Goal: Information Seeking & Learning: Learn about a topic

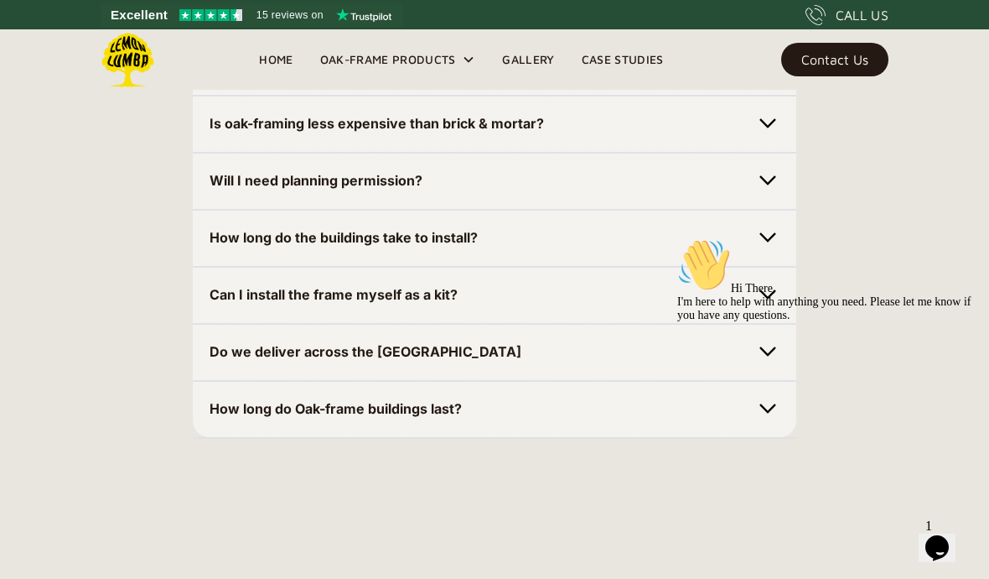
scroll to position [5178, 0]
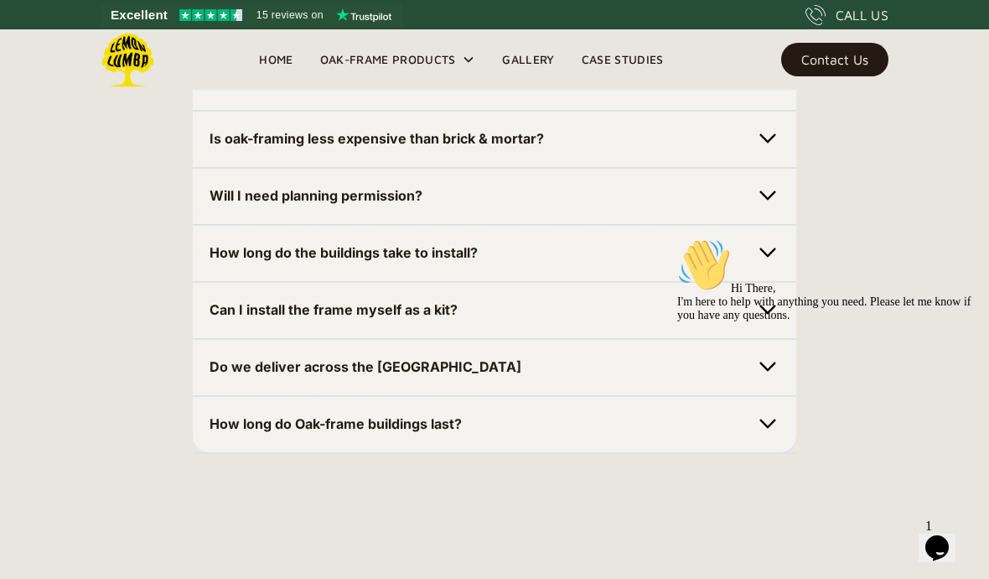
click at [776, 207] on img at bounding box center [767, 195] width 23 height 23
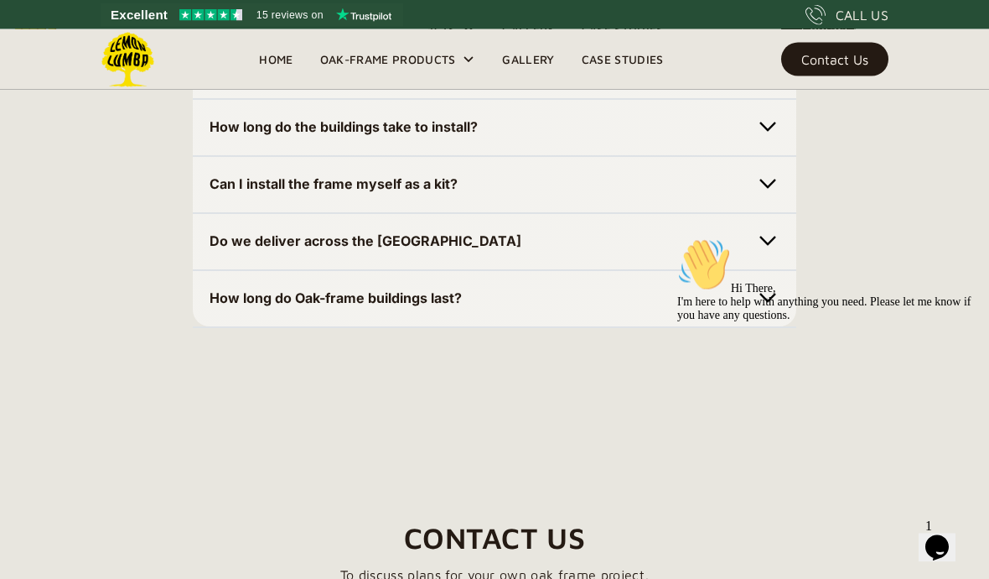
scroll to position [5364, 0]
click at [762, 300] on div "Hi There, I'm here to help with anything you need. Please let me know if you ha…" at bounding box center [828, 280] width 302 height 84
click at [767, 297] on div "Hi There, I'm here to help with anything you need. Please let me know if you ha…" at bounding box center [828, 280] width 302 height 84
click at [776, 289] on div "Hi There, I'm here to help with anything you need. Please let me know if you ha…" at bounding box center [828, 280] width 302 height 84
click at [775, 288] on div "Hi There, I'm here to help with anything you need. Please let me know if you ha…" at bounding box center [828, 280] width 302 height 84
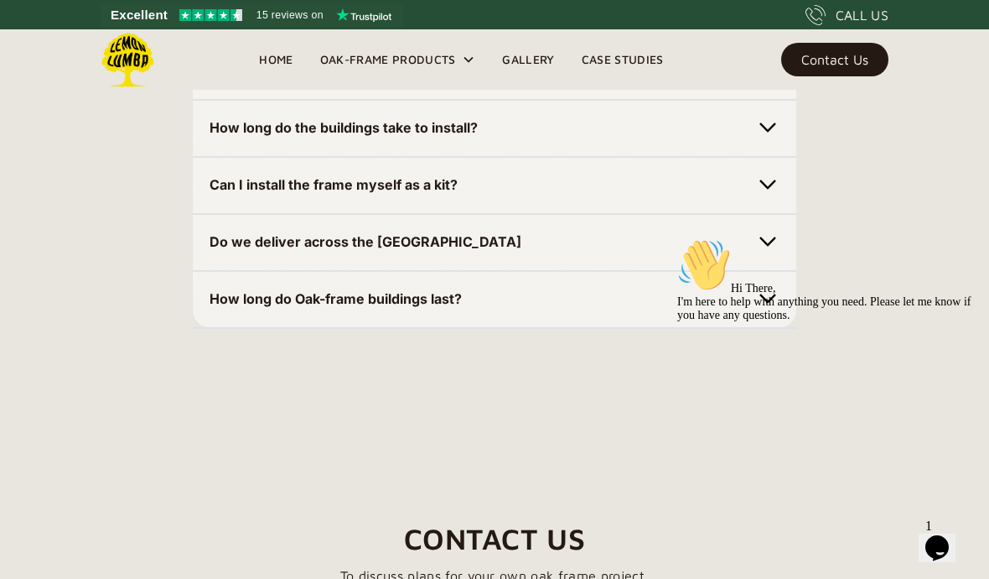
click at [777, 292] on div "Hi There, I'm here to help with anything you need. Please let me know if you ha…" at bounding box center [828, 280] width 302 height 84
click at [777, 291] on div "Hi There, I'm here to help with anything you need. Please let me know if you ha…" at bounding box center [828, 280] width 302 height 84
click at [784, 293] on div "Hi There, I'm here to help with anything you need. Please let me know if you ha…" at bounding box center [828, 280] width 302 height 84
click at [963, 238] on div "Chat attention grabber" at bounding box center [828, 238] width 302 height 0
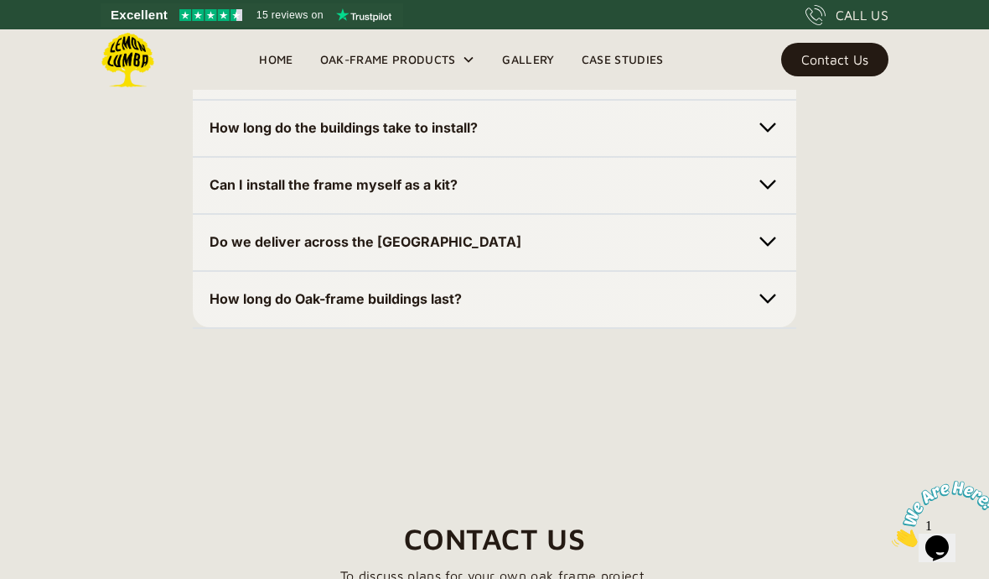
click at [771, 310] on img at bounding box center [767, 298] width 23 height 23
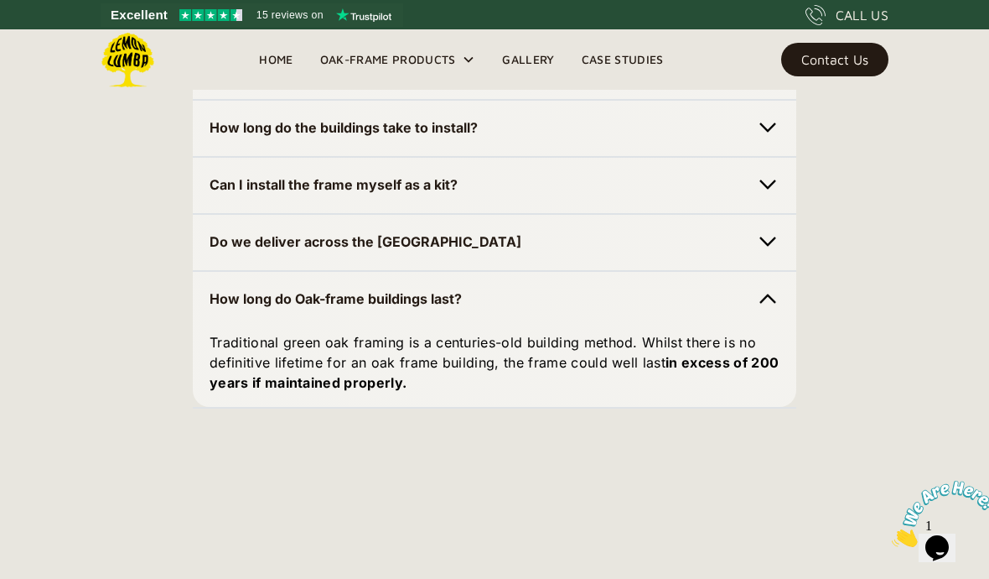
click at [790, 356] on div "How long do Oak-frame buildings last? Traditional green oak framing is a centur…" at bounding box center [495, 339] width 604 height 139
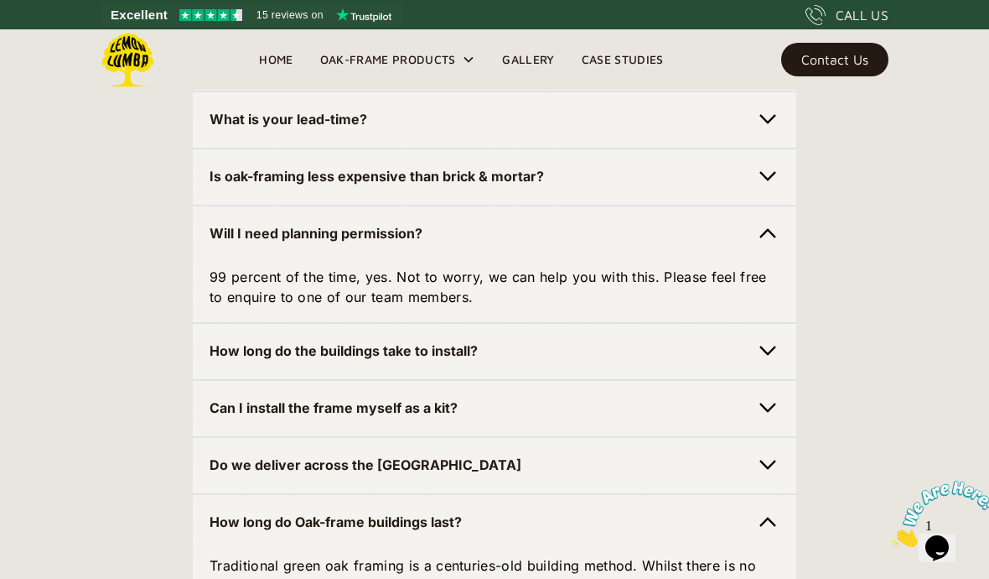
scroll to position [5129, 0]
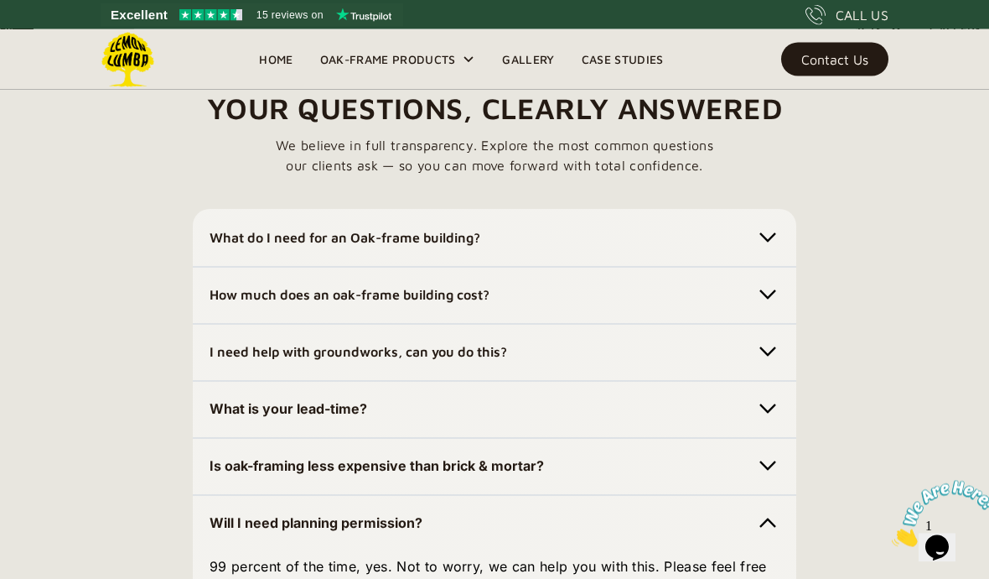
click at [771, 421] on img at bounding box center [767, 408] width 23 height 23
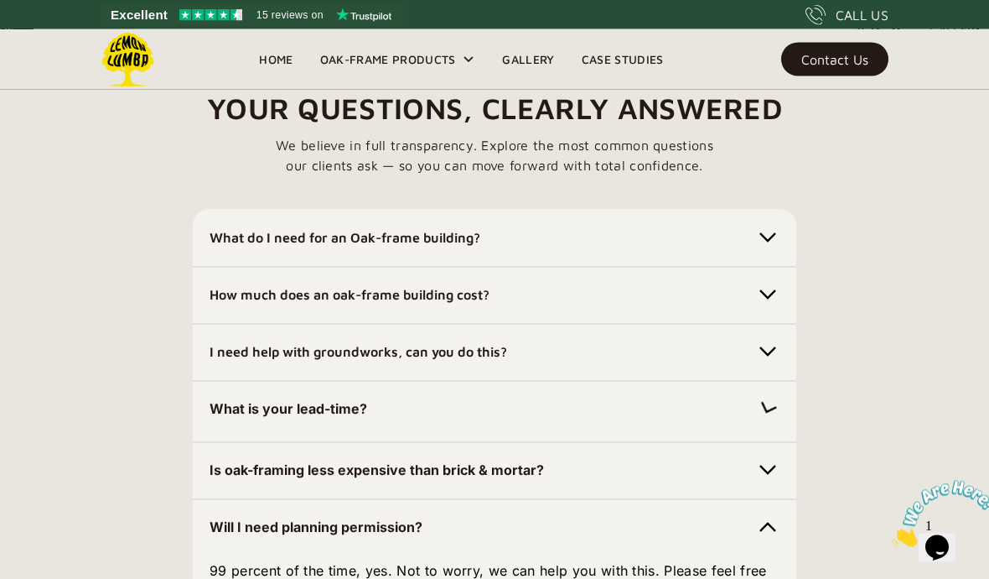
scroll to position [4851, 0]
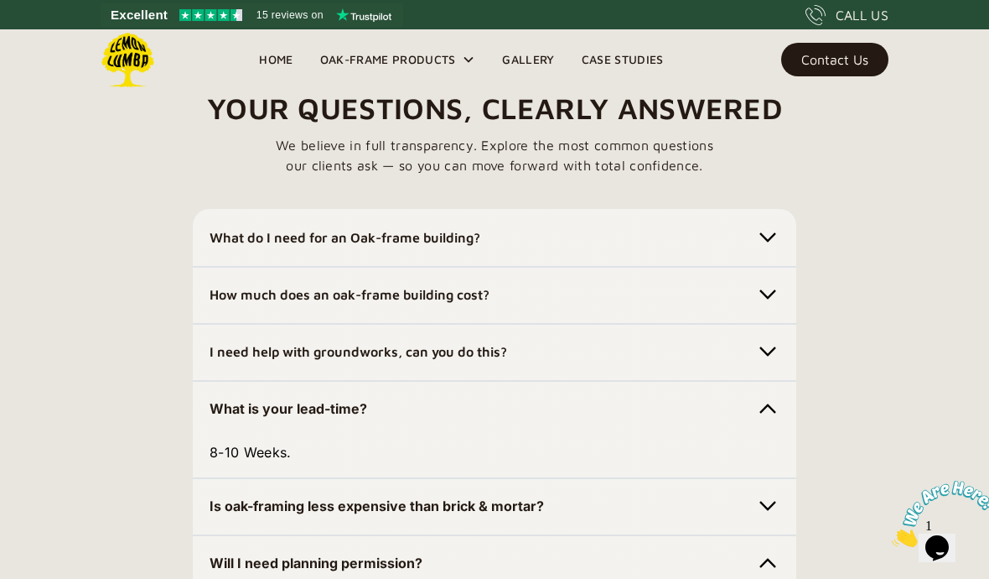
click at [772, 420] on img at bounding box center [767, 408] width 23 height 23
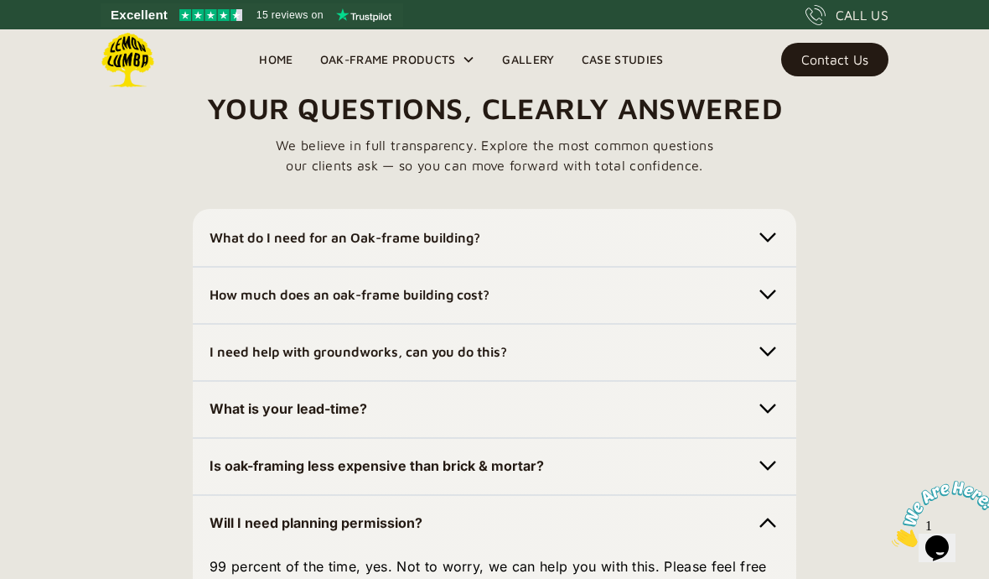
click at [771, 477] on img at bounding box center [767, 465] width 23 height 23
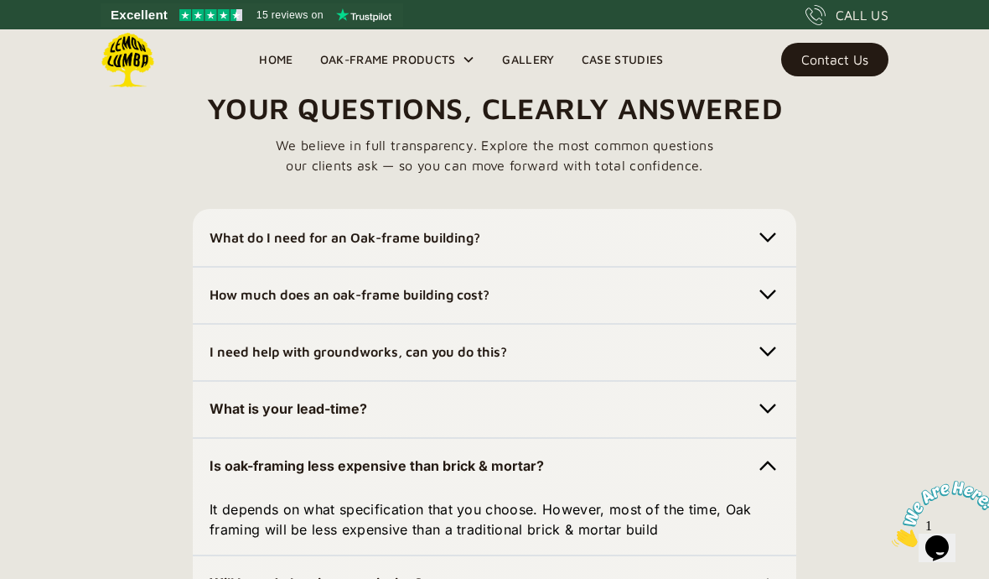
click at [771, 306] on img at bounding box center [767, 294] width 23 height 23
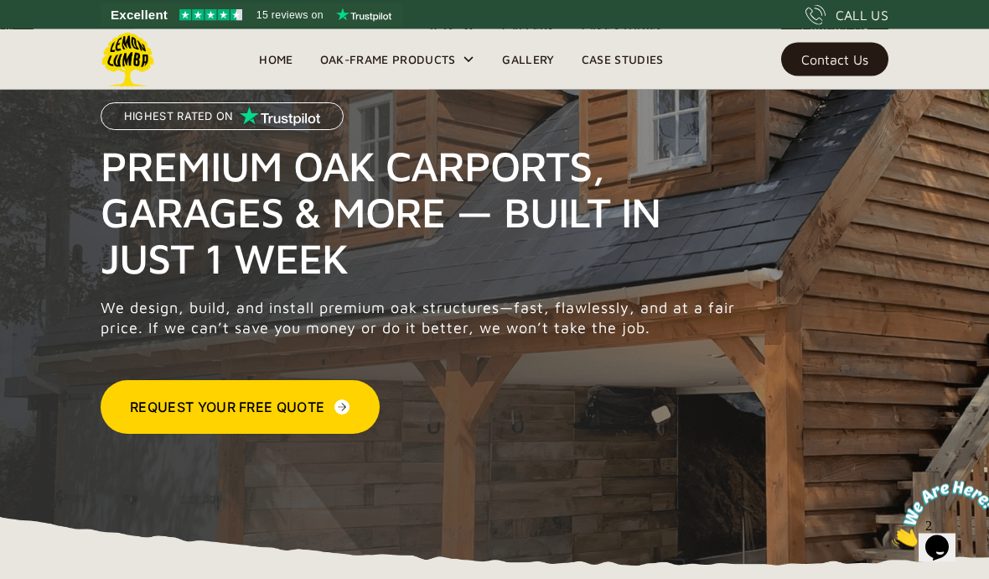
scroll to position [0, 0]
